Goal: Information Seeking & Learning: Learn about a topic

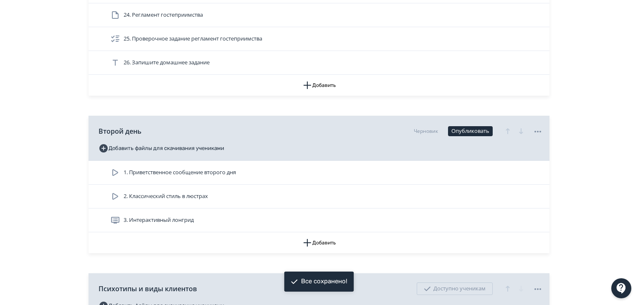
scroll to position [835, 0]
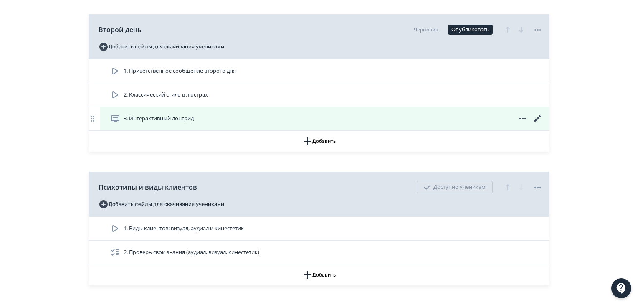
click at [537, 117] on icon at bounding box center [537, 119] width 10 height 10
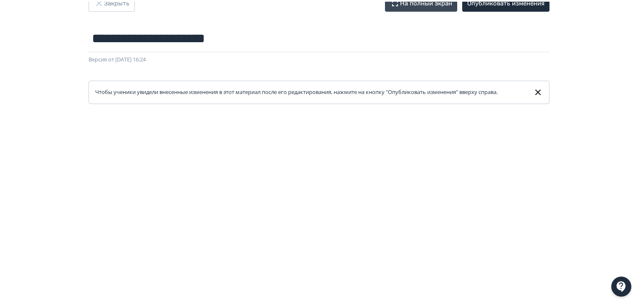
scroll to position [0, 0]
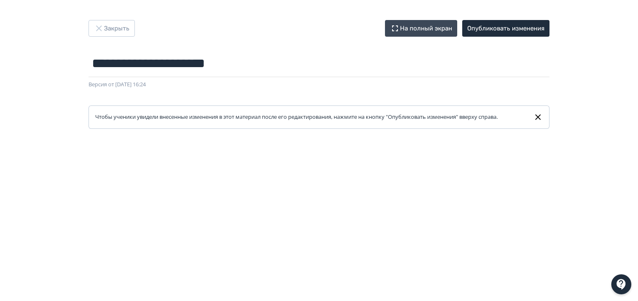
click at [541, 116] on icon at bounding box center [538, 117] width 10 height 10
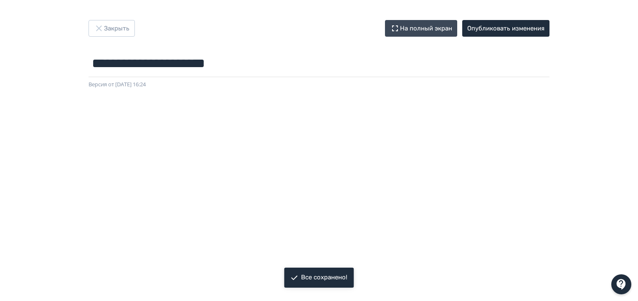
click at [435, 37] on div "**********" at bounding box center [318, 54] width 501 height 69
click at [435, 30] on button "На полный экран" at bounding box center [421, 28] width 72 height 17
click at [96, 26] on icon "button" at bounding box center [98, 27] width 5 height 5
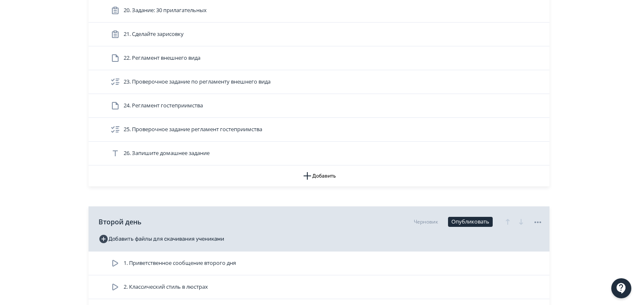
scroll to position [876, 0]
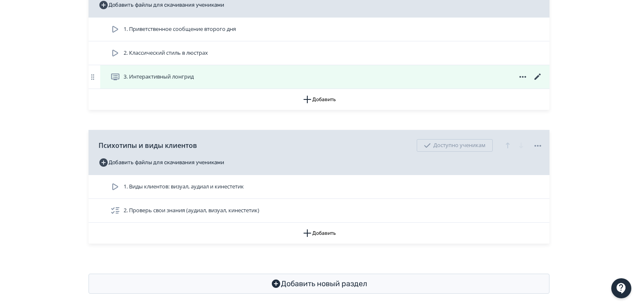
click at [536, 77] on icon at bounding box center [537, 77] width 10 height 10
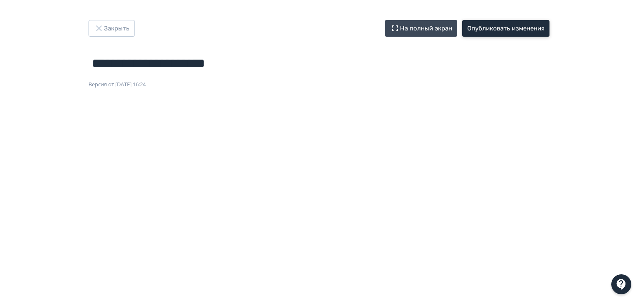
click at [487, 29] on button "Опубликовать изменения" at bounding box center [505, 28] width 87 height 17
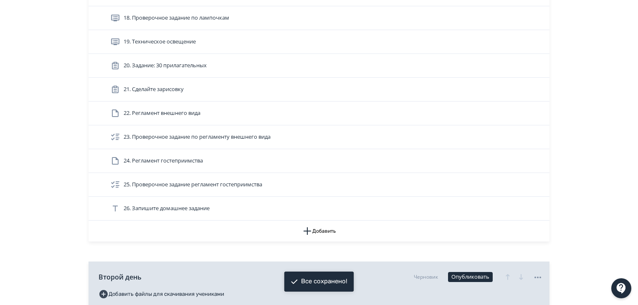
scroll to position [626, 0]
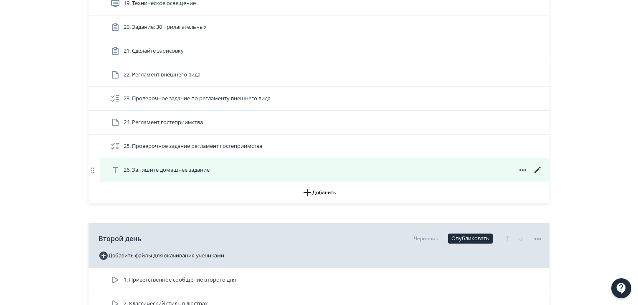
click at [135, 170] on span "26. Запишите домашнее задание" at bounding box center [167, 170] width 86 height 8
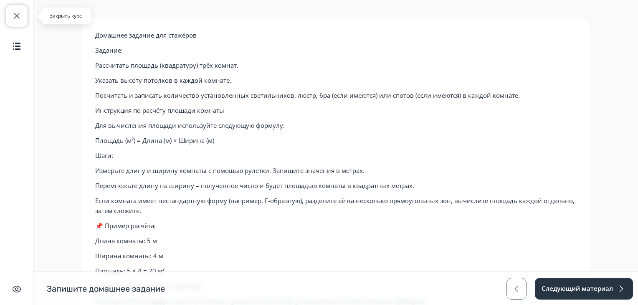
click at [15, 16] on span "button" at bounding box center [17, 16] width 10 height 10
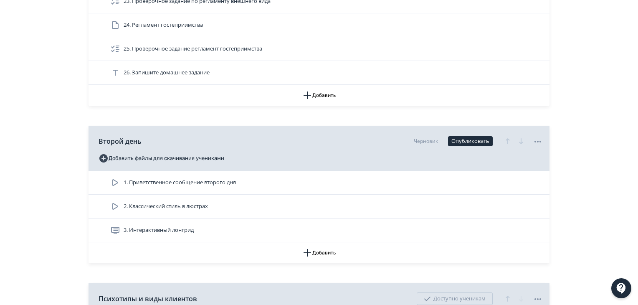
scroll to position [835, 0]
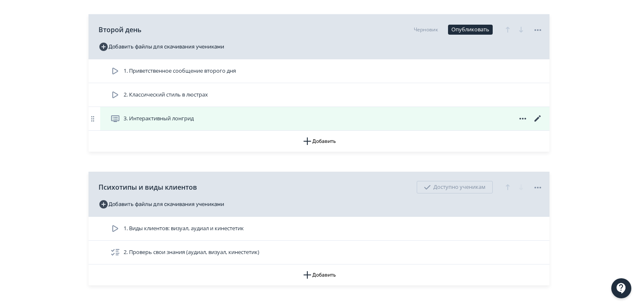
click at [145, 115] on span "3. Интерактивный лонгрид" at bounding box center [159, 118] width 70 height 8
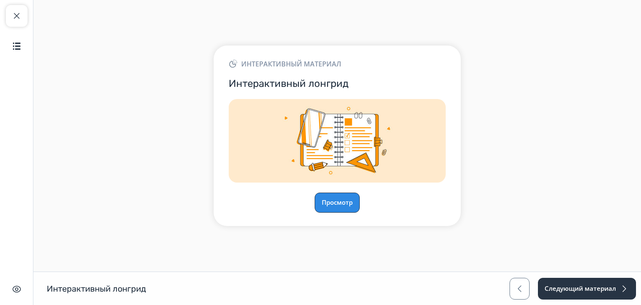
click at [352, 204] on button "Просмотр" at bounding box center [337, 202] width 45 height 20
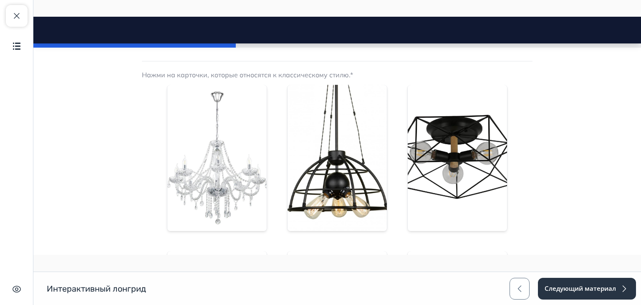
scroll to position [209, 0]
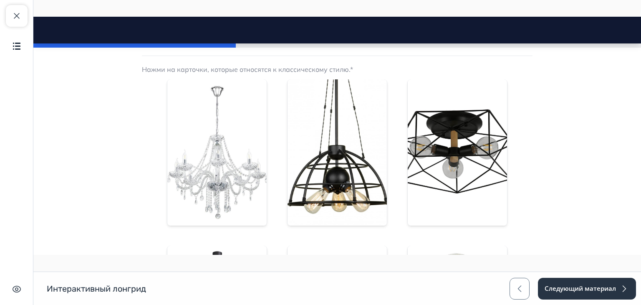
click at [228, 159] on img at bounding box center [216, 152] width 99 height 146
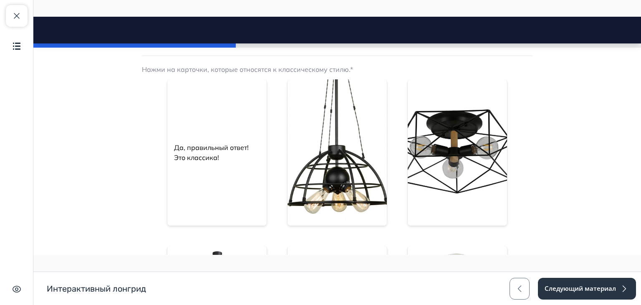
click at [228, 159] on p "Да, правильный ответ! Это классика!" at bounding box center [217, 152] width 86 height 20
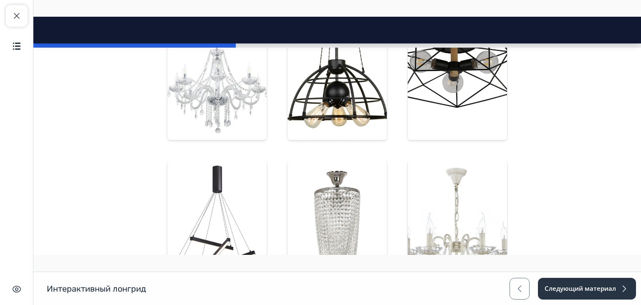
scroll to position [334, 0]
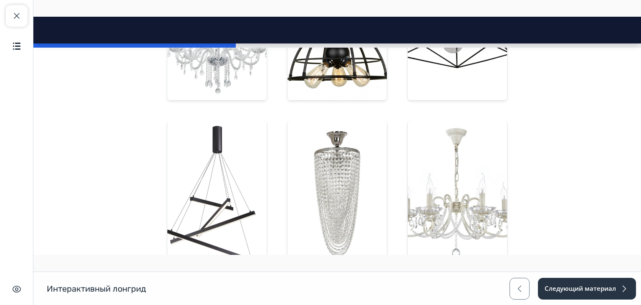
click at [319, 171] on img at bounding box center [337, 193] width 99 height 146
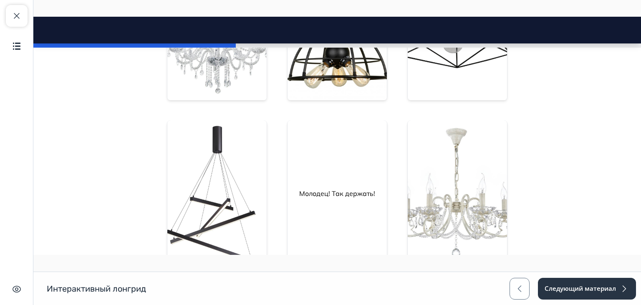
click at [319, 171] on div "Молодец! Так держать!" at bounding box center [337, 193] width 99 height 146
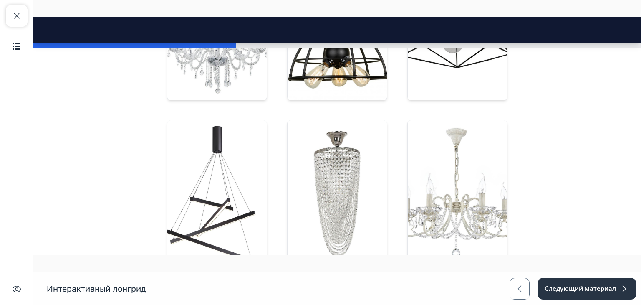
click at [428, 186] on img at bounding box center [457, 193] width 99 height 146
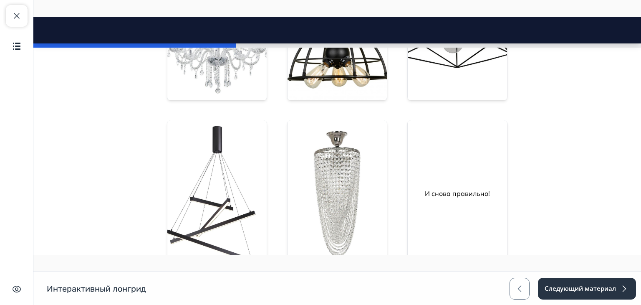
click at [428, 186] on div "И снова правильно!" at bounding box center [457, 193] width 78 height 33
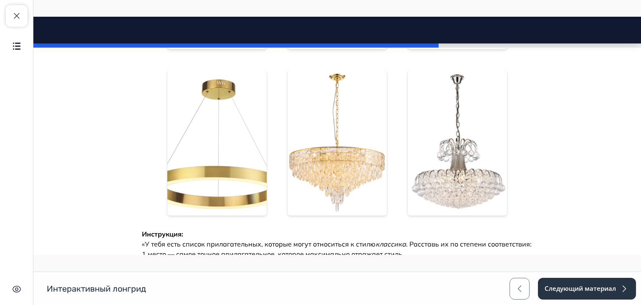
scroll to position [584, 0]
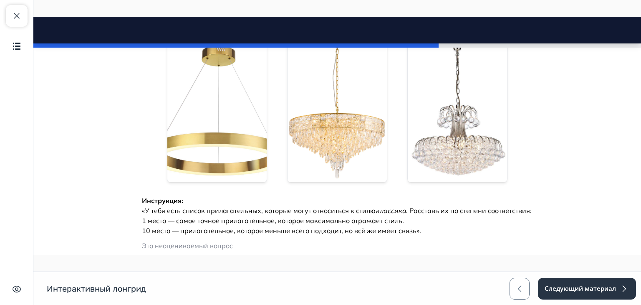
click at [340, 152] on img at bounding box center [337, 109] width 99 height 146
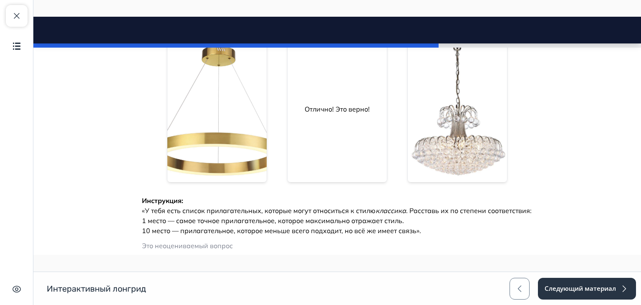
click at [339, 153] on div "Отлично! Это верно!" at bounding box center [337, 109] width 99 height 146
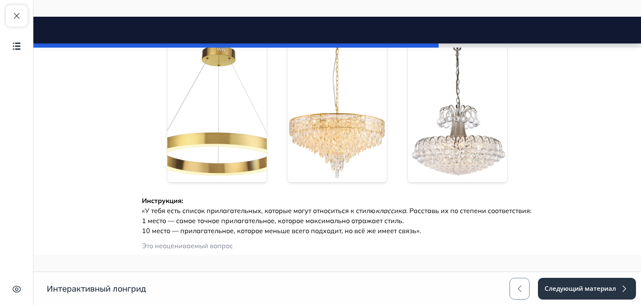
click at [435, 146] on img at bounding box center [457, 109] width 99 height 146
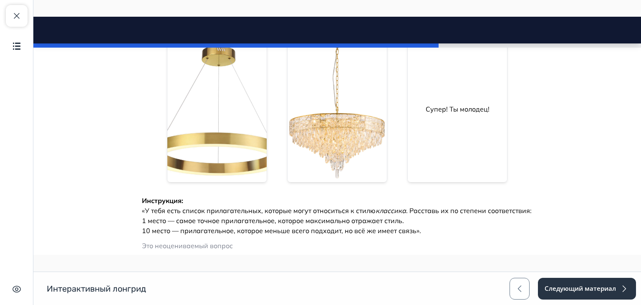
click at [435, 146] on div "Супер! Ты молодец!" at bounding box center [457, 109] width 99 height 146
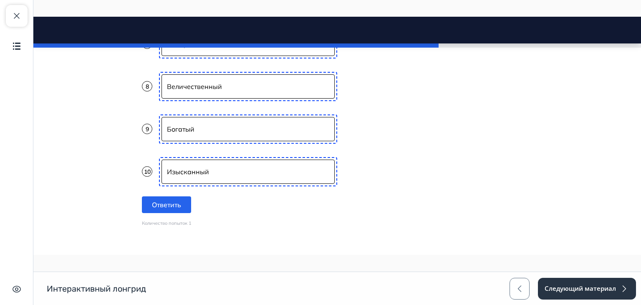
scroll to position [1085, 0]
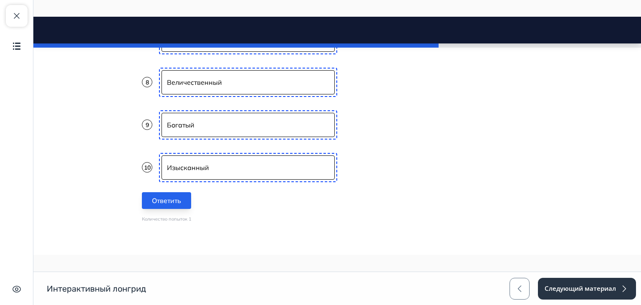
click at [181, 195] on button "Ответить" at bounding box center [166, 200] width 49 height 17
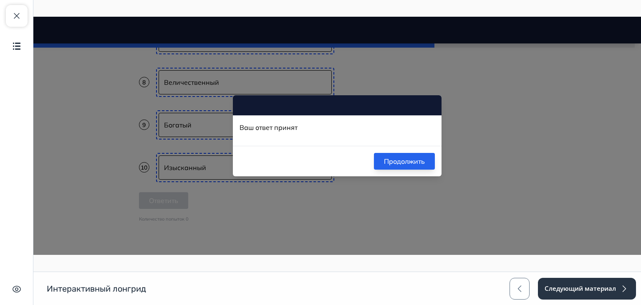
click at [407, 157] on button "Продолжить" at bounding box center [404, 161] width 61 height 17
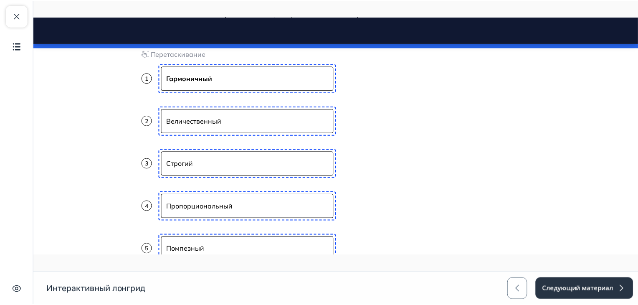
scroll to position [790, 0]
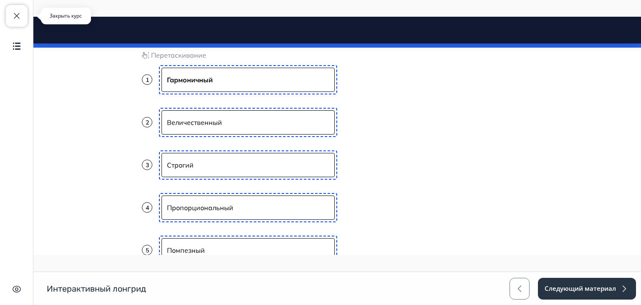
click at [20, 14] on span "button" at bounding box center [17, 16] width 10 height 10
